Goal: Complete application form: Complete application form

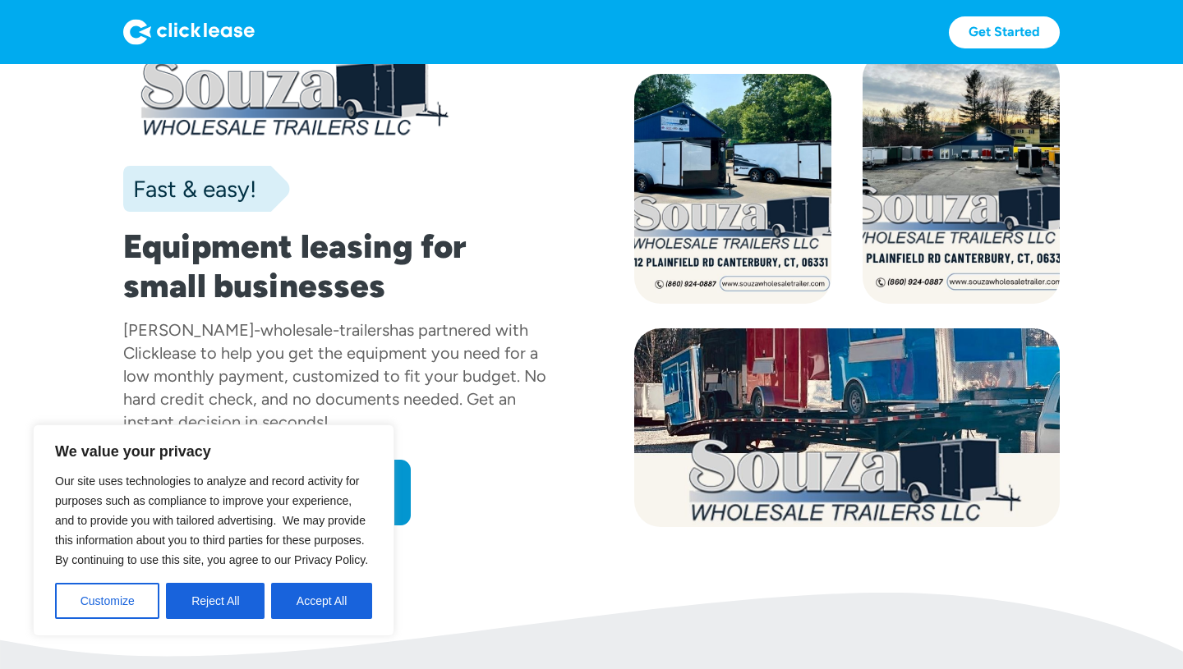
scroll to position [57, 0]
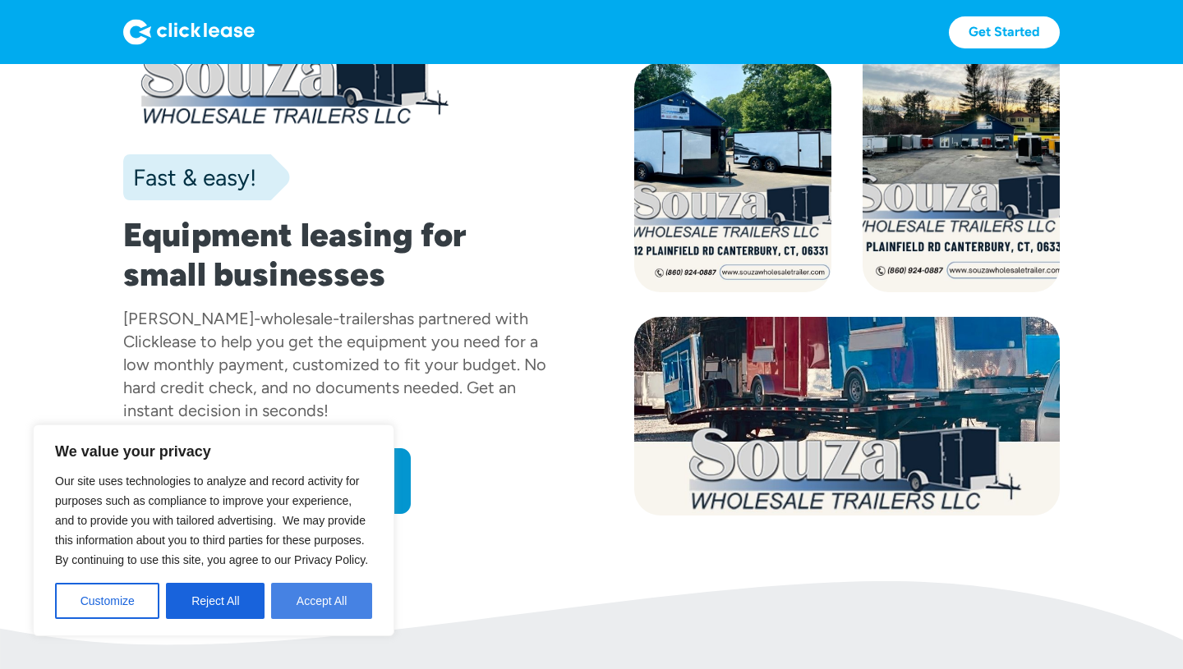
click at [318, 608] on button "Accept All" at bounding box center [321, 601] width 101 height 36
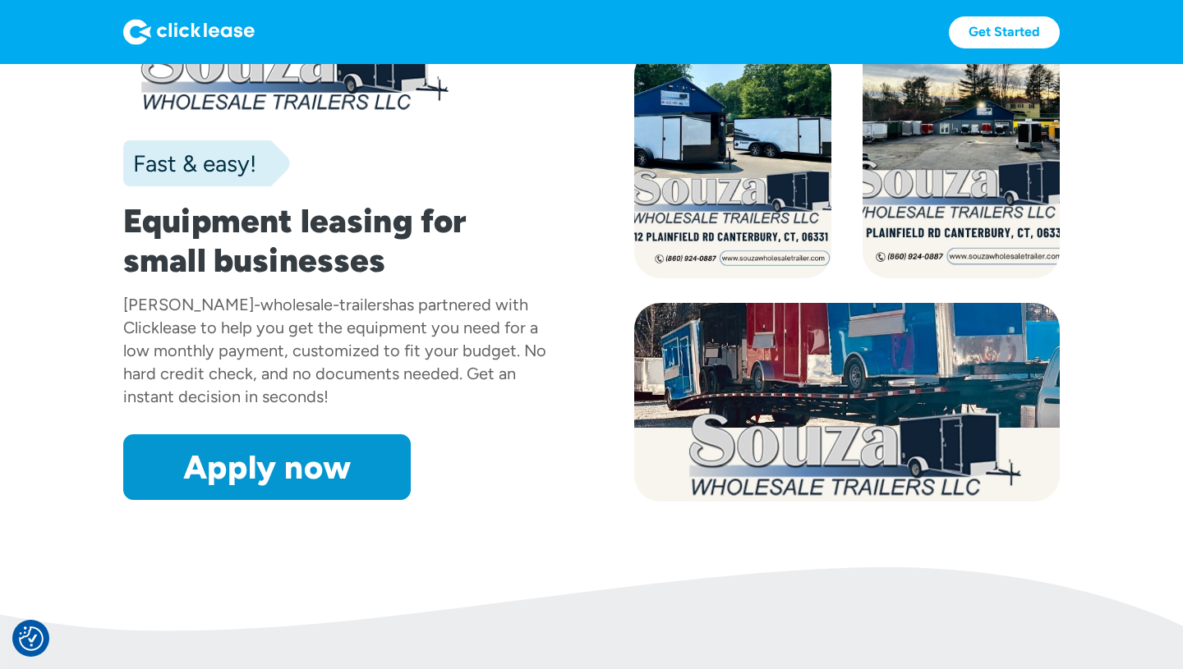
scroll to position [74, 0]
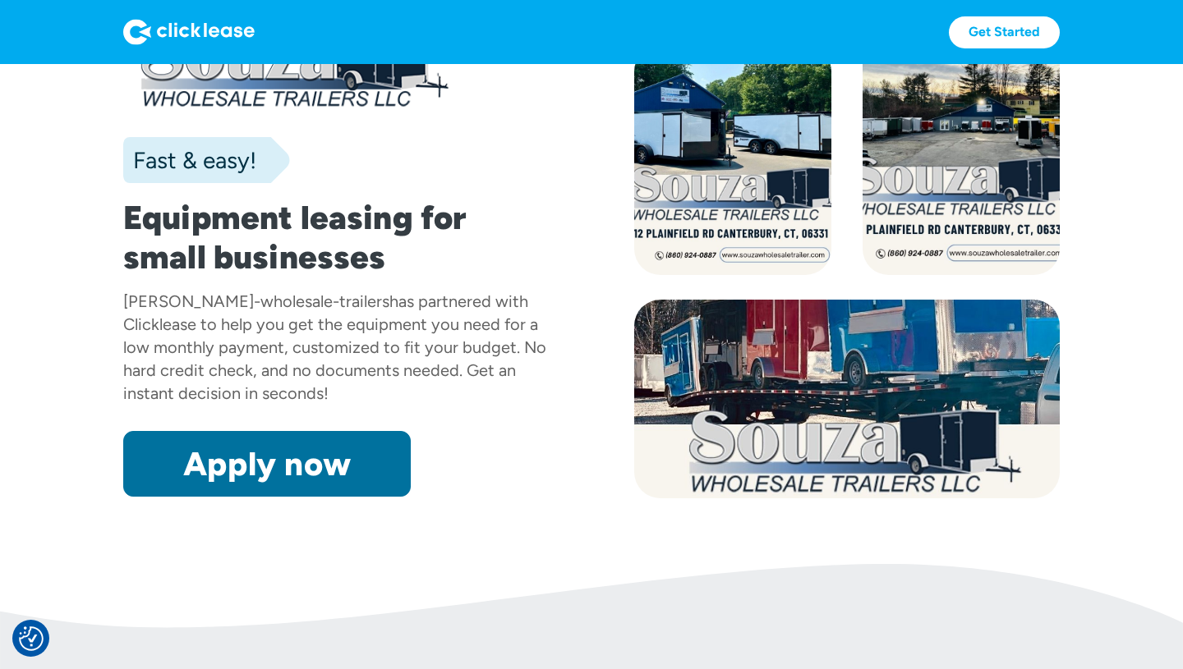
click at [313, 471] on link "Apply now" at bounding box center [266, 464] width 287 height 66
